Goal: Task Accomplishment & Management: Complete application form

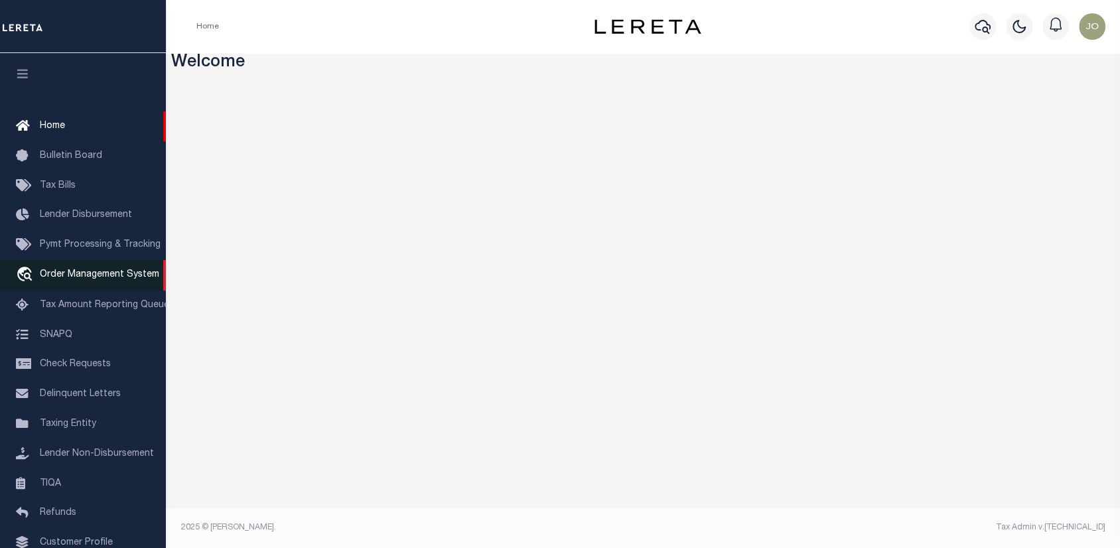
click at [90, 279] on span "Order Management System" at bounding box center [99, 274] width 119 height 9
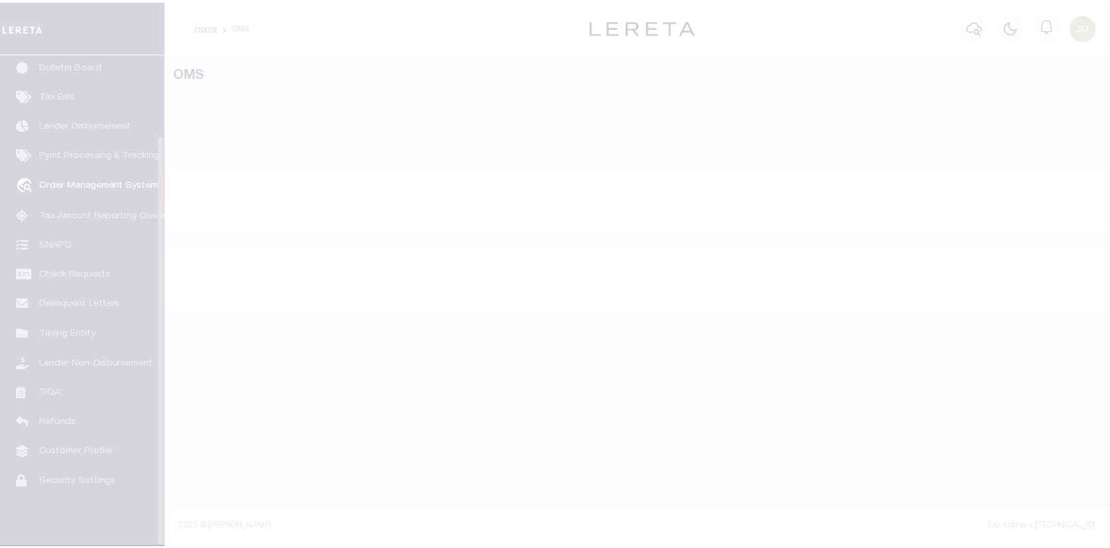
scroll to position [96, 0]
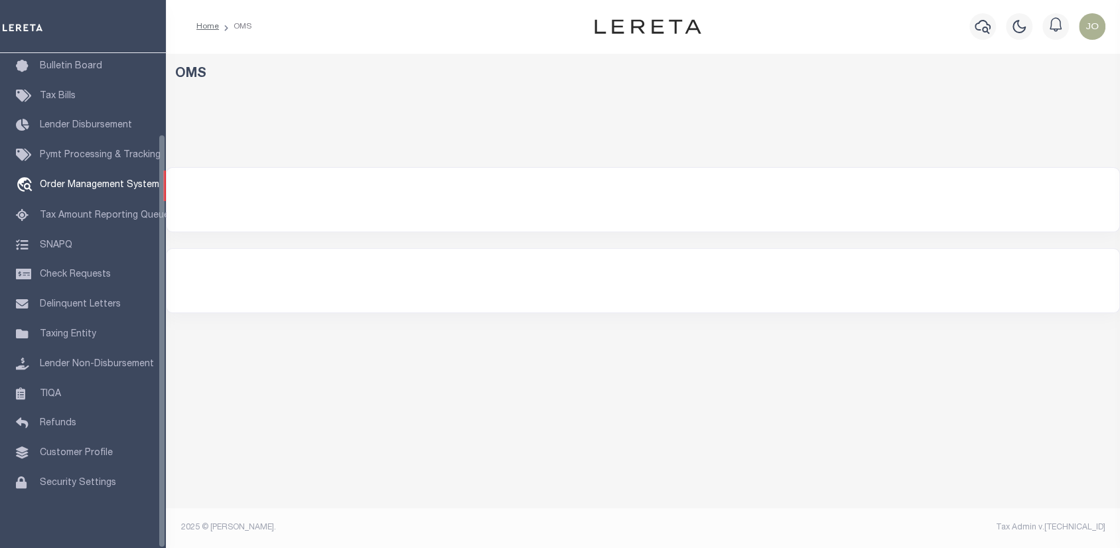
select select "200"
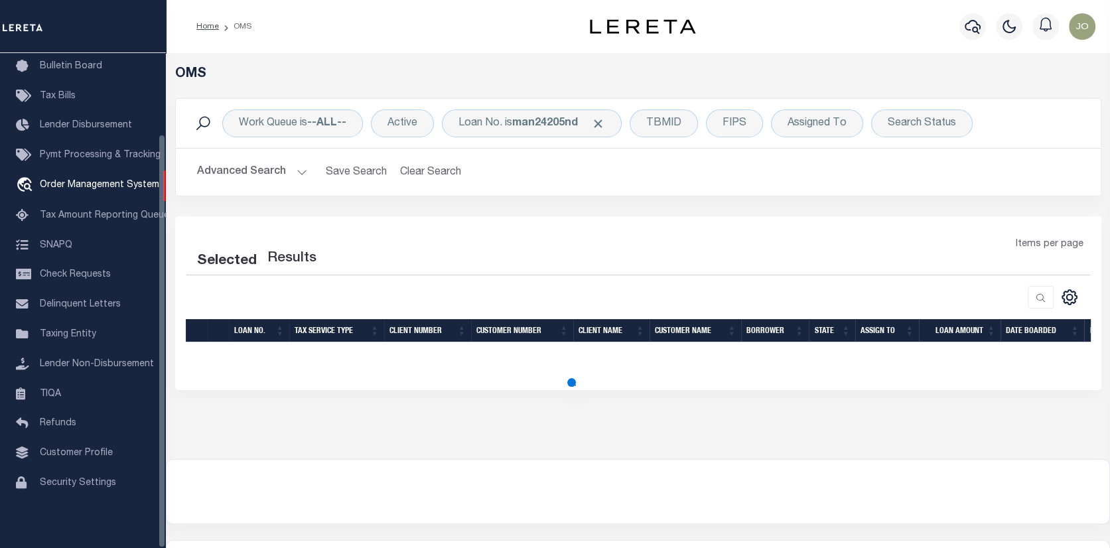
select select "200"
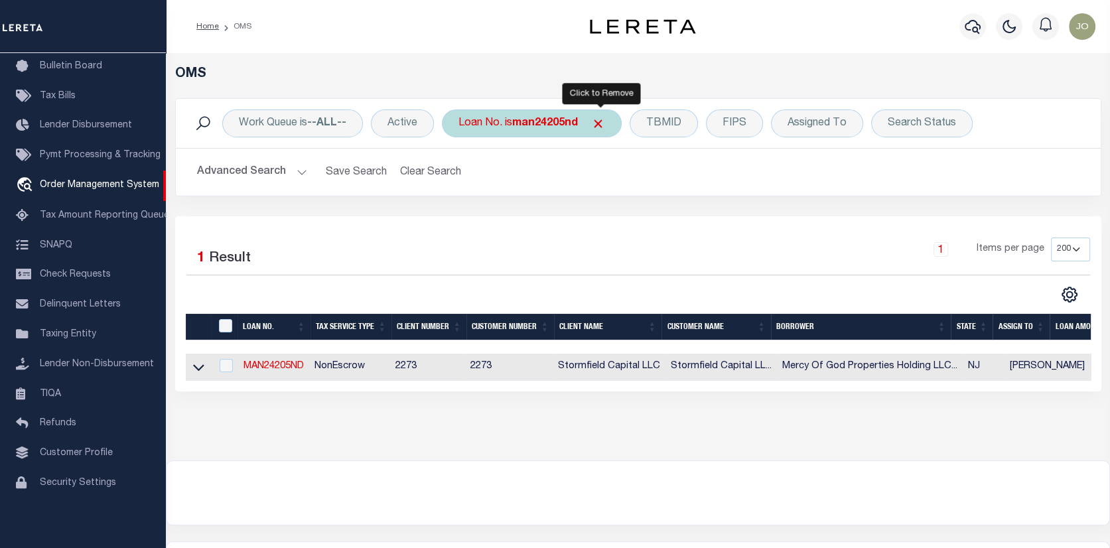
click at [605, 122] on span "Click to Remove" at bounding box center [598, 124] width 14 height 14
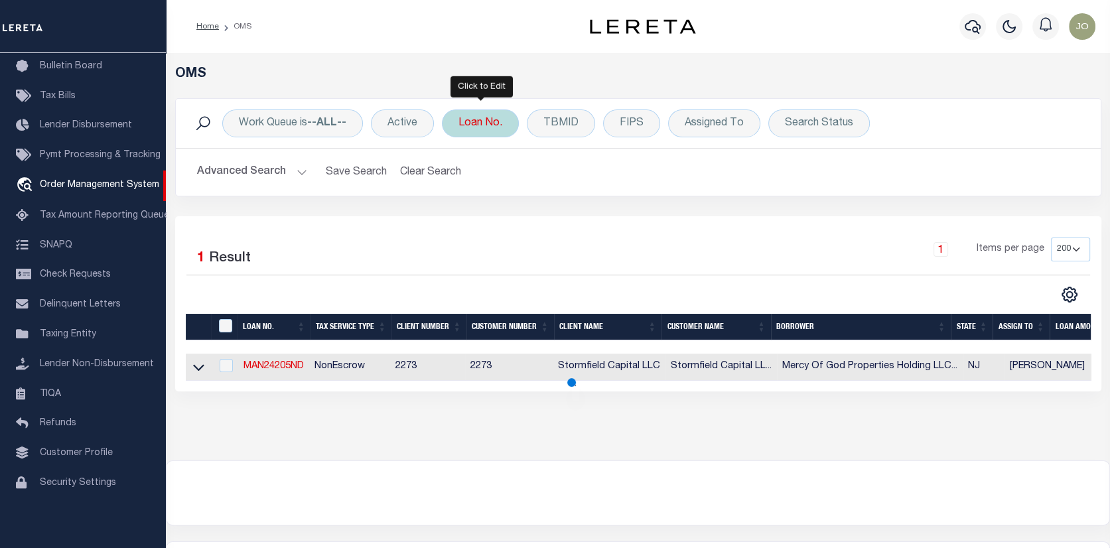
click at [463, 131] on div "Loan No." at bounding box center [480, 124] width 77 height 28
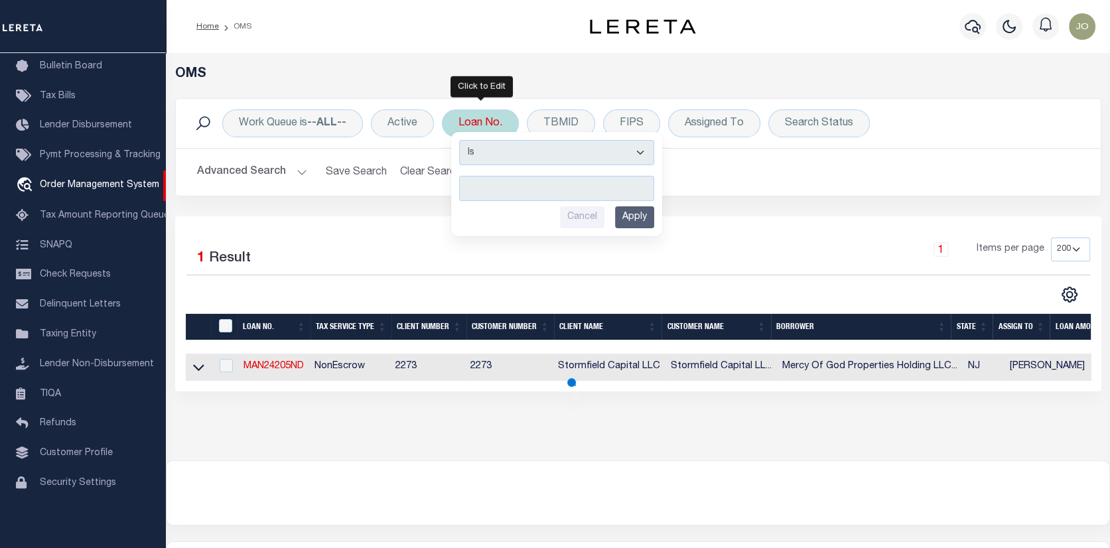
click at [472, 190] on input "text" at bounding box center [556, 188] width 195 height 25
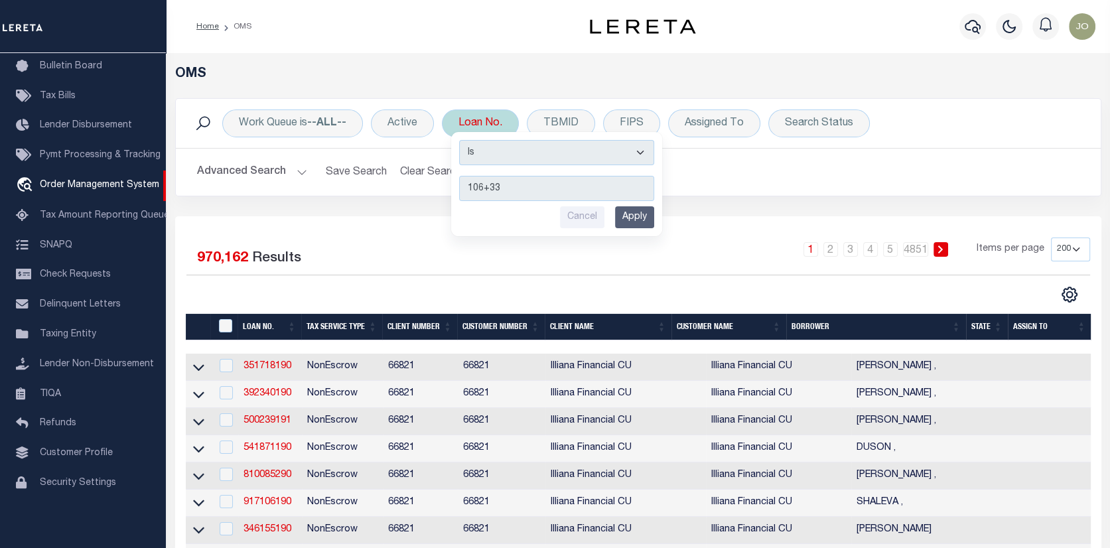
type input "106+33"
click at [620, 215] on input "Apply" at bounding box center [634, 217] width 39 height 22
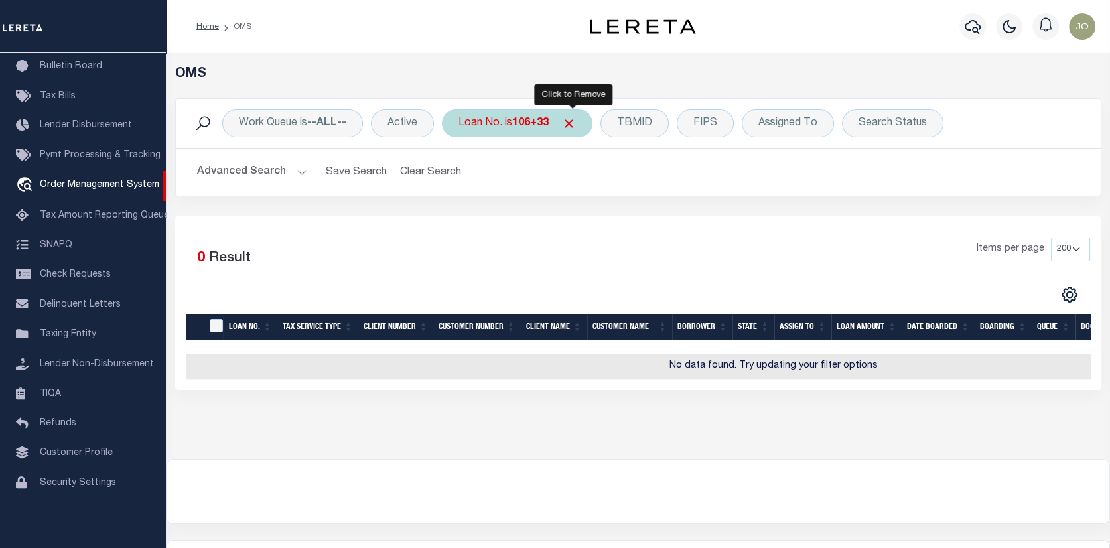
click at [572, 119] on span "Click to Remove" at bounding box center [569, 124] width 14 height 14
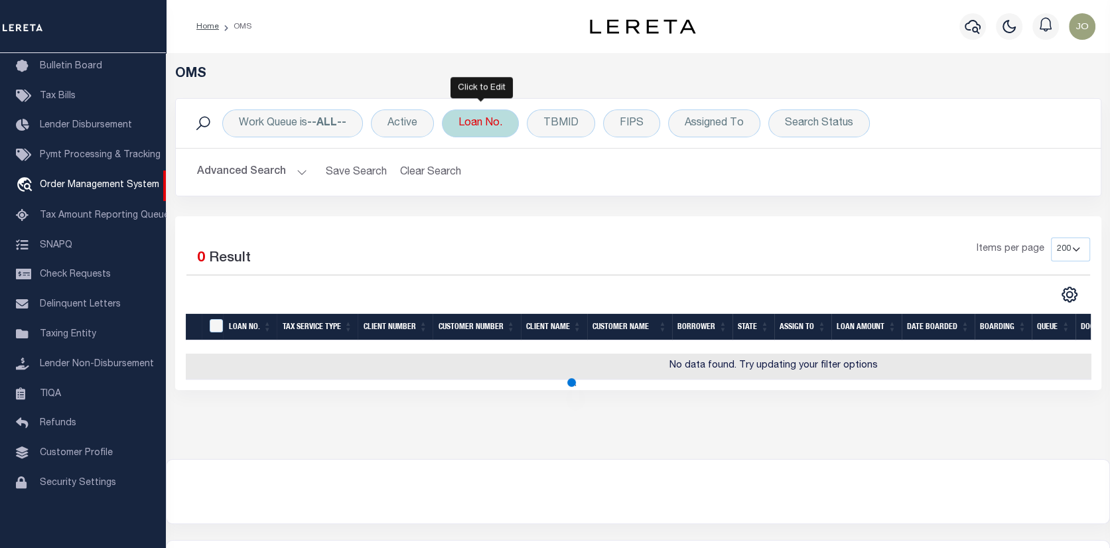
click at [476, 127] on div "Loan No." at bounding box center [480, 124] width 77 height 28
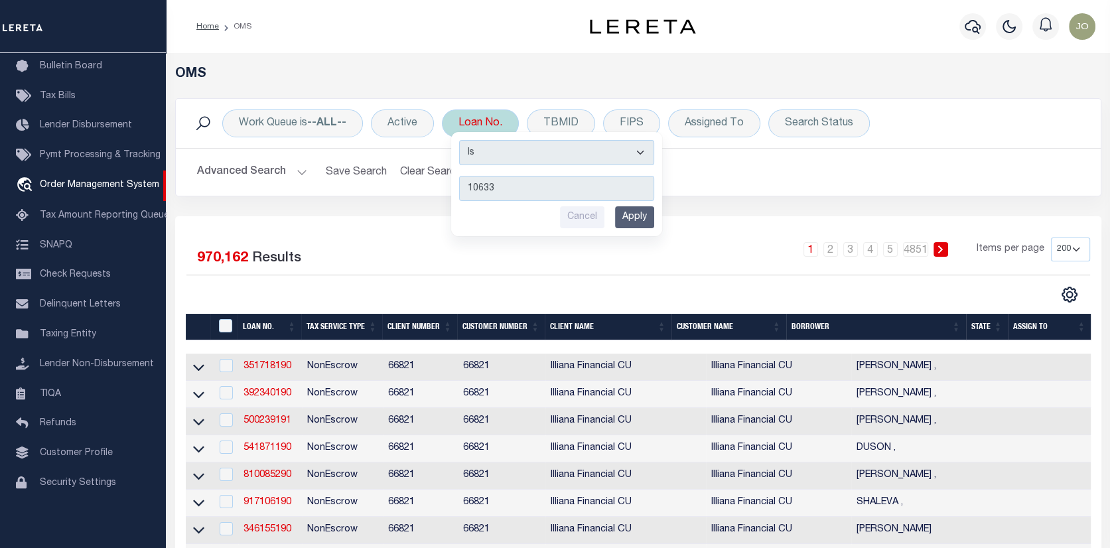
type input "10633"
click at [632, 212] on input "Apply" at bounding box center [634, 217] width 39 height 22
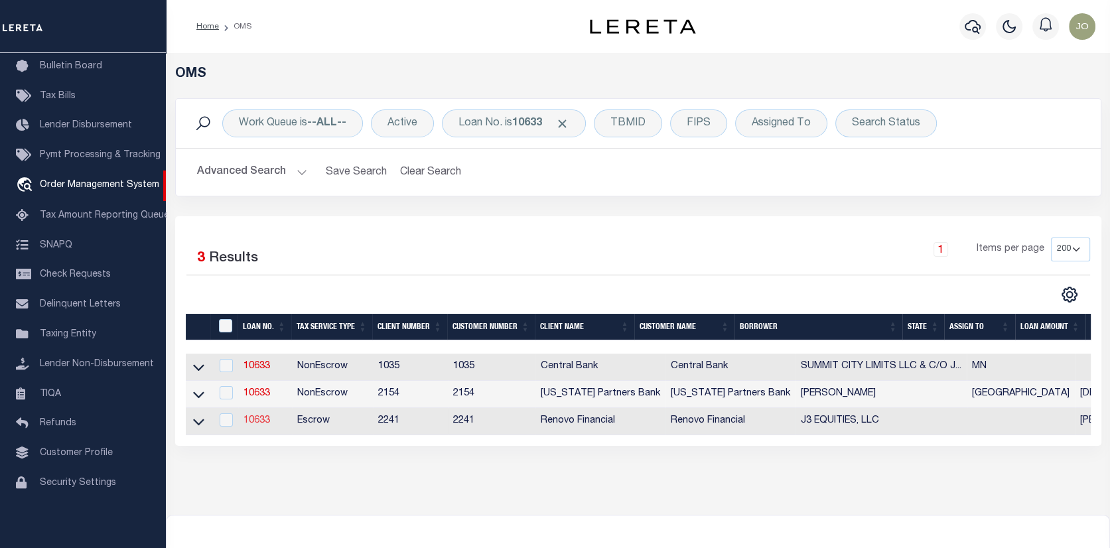
click at [259, 420] on link "10633" at bounding box center [257, 420] width 27 height 9
type input "10633"
type input "J3 EQUITIES, LLC"
select select
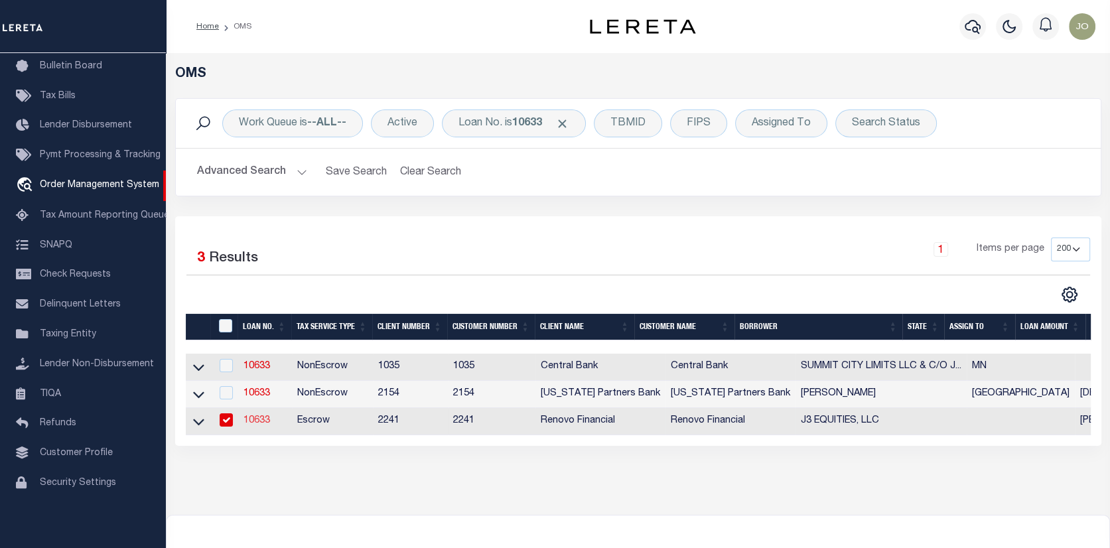
type input "[STREET_ADDRESS][US_STATE]"
type input "[GEOGRAPHIC_DATA] FL 34769"
select select "10"
select select "Escrow"
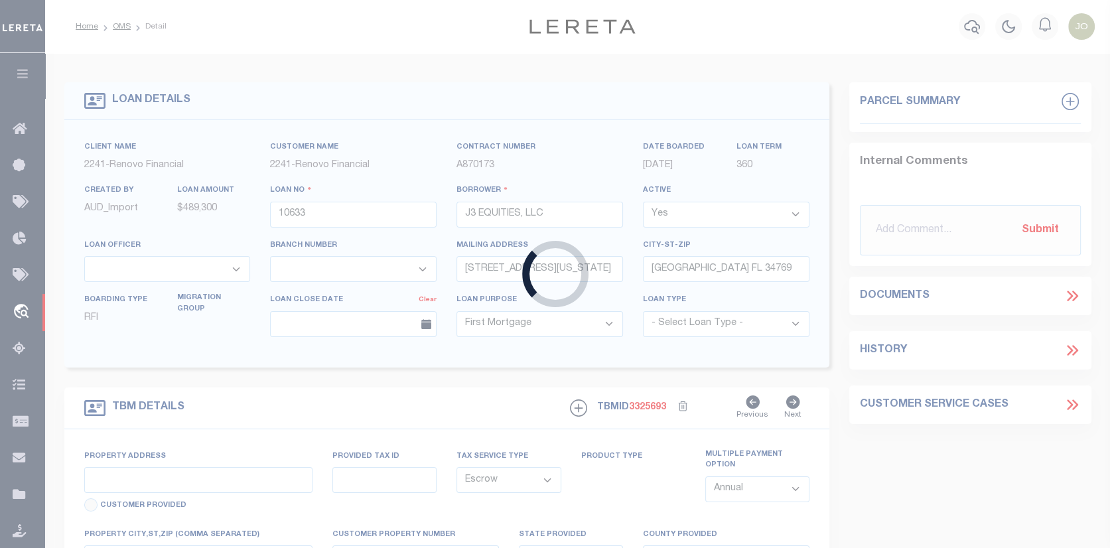
type input "[STREET_ADDRESS]"
select select
type input "[GEOGRAPHIC_DATA], FL 32819"
type input "a0k8Y00000jchR9"
select select
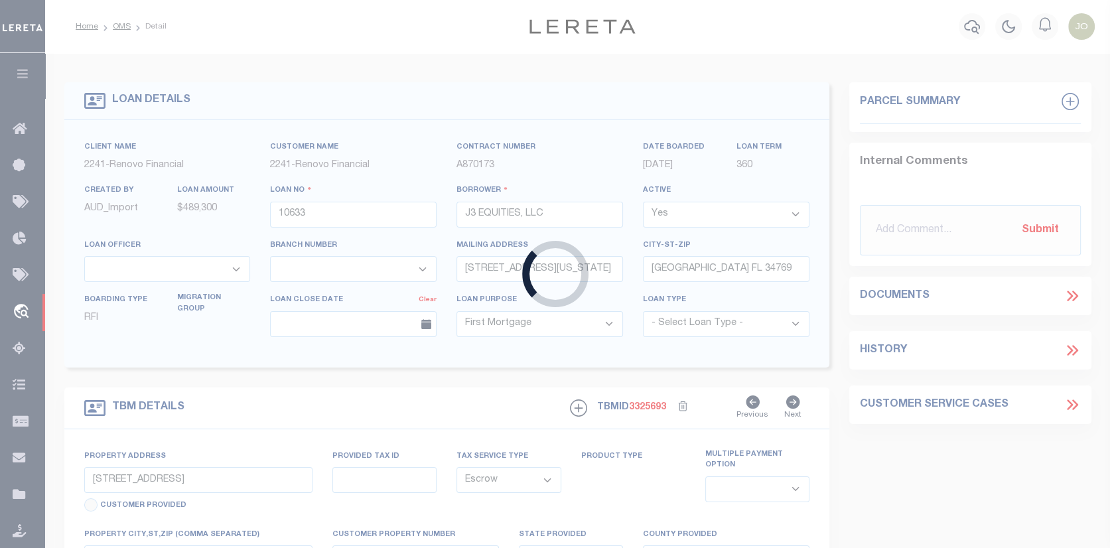
type textarea "LEGAL REQUIRED"
type textarea "REO [DATE]"
select select "25066"
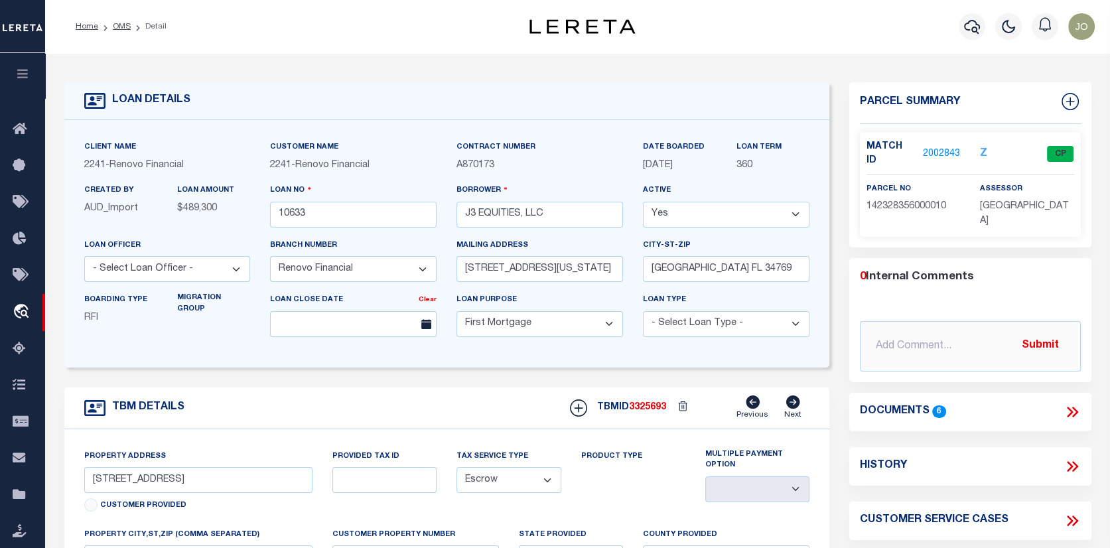
click at [931, 147] on link "2002843" at bounding box center [941, 154] width 37 height 14
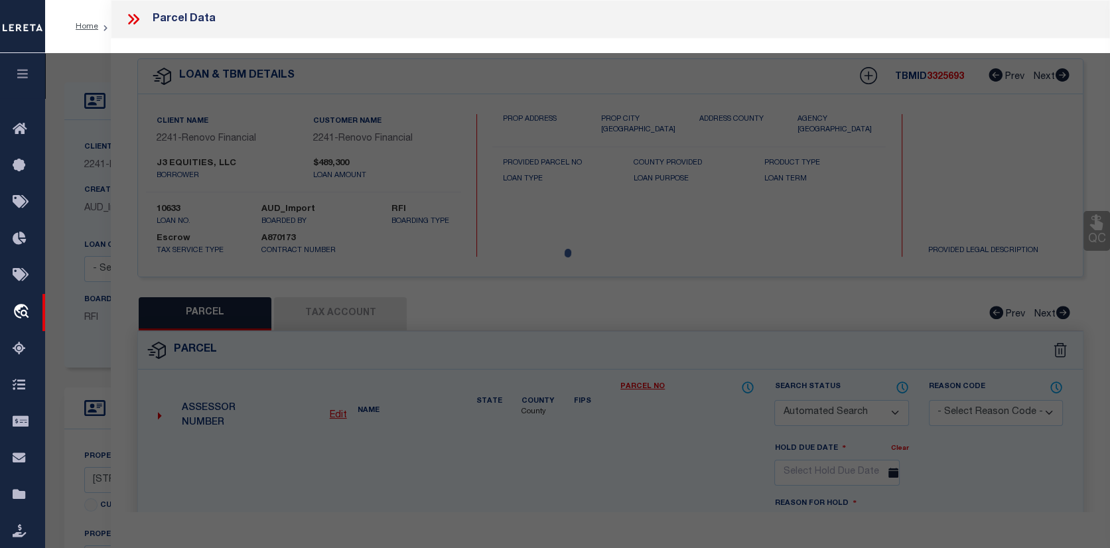
checkbox input "false"
select select "CP"
type input "J3 Equities LLC"
type input "[STREET_ADDRESS]"
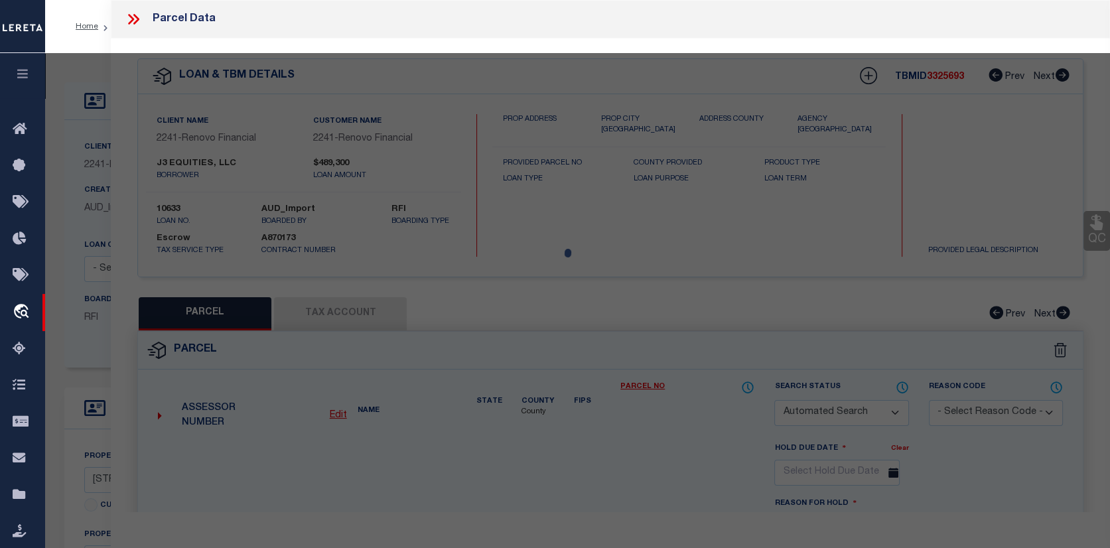
checkbox input "false"
type input "[GEOGRAPHIC_DATA], FL 32819"
type textarea "HIDDEN SPRINGS UNIT 3 12/45 LOT 1"
type textarea "Tax ID Special Project"
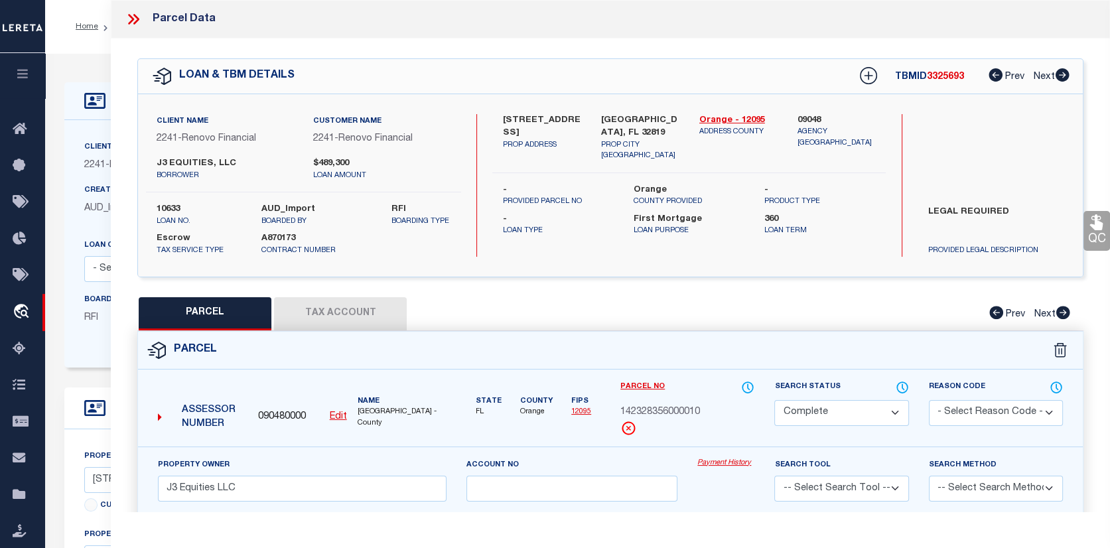
click at [733, 463] on link "Payment History" at bounding box center [725, 463] width 57 height 11
